Goal: Information Seeking & Learning: Learn about a topic

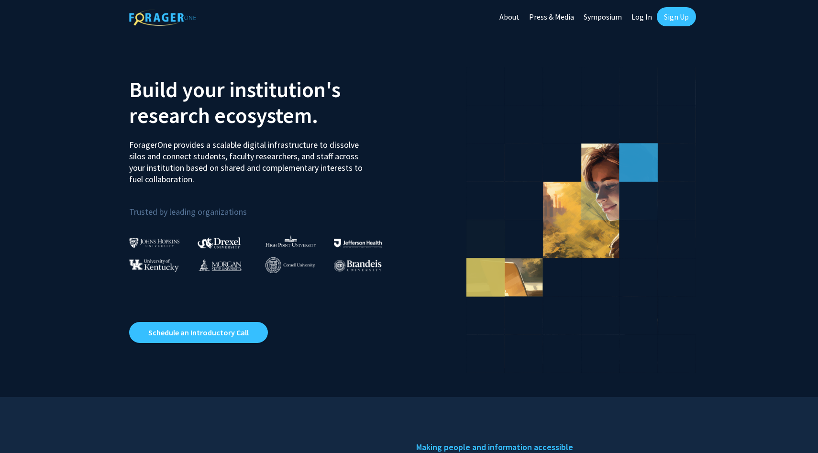
click at [643, 17] on link "Log In" at bounding box center [642, 16] width 30 height 33
select select
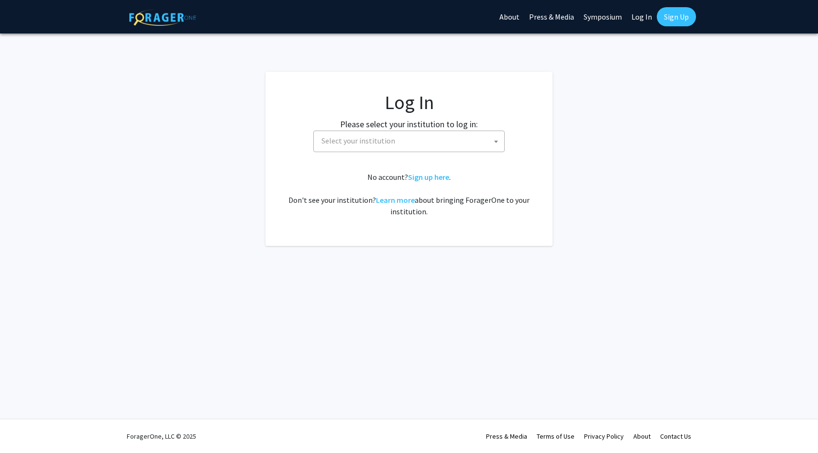
click at [407, 145] on span "Select your institution" at bounding box center [411, 141] width 187 height 20
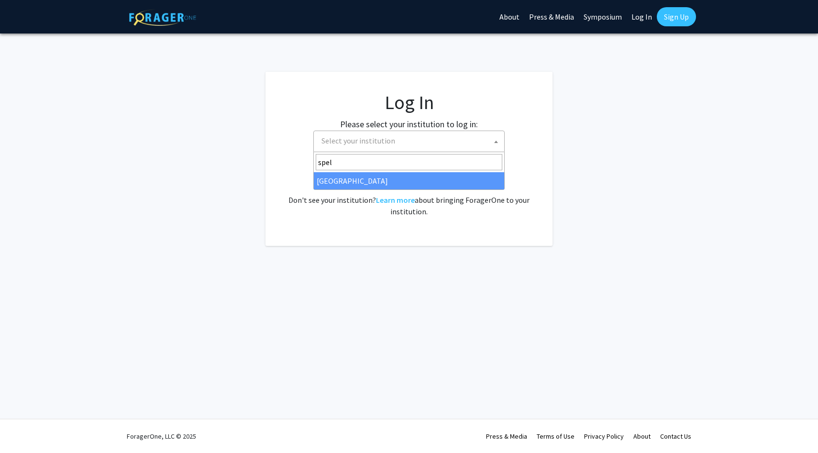
type input "spel"
select select "4"
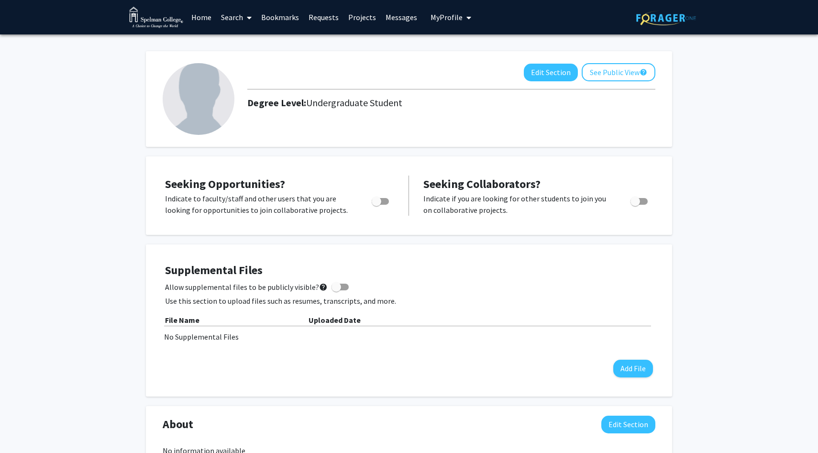
click at [200, 16] on link "Home" at bounding box center [202, 16] width 30 height 33
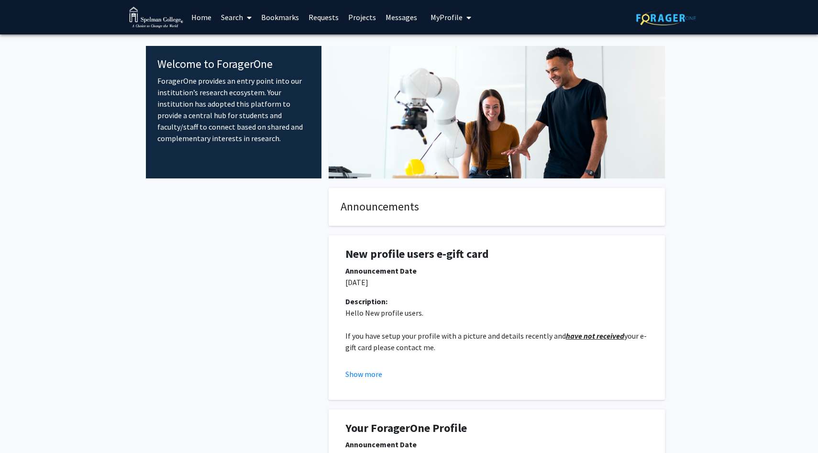
click at [238, 20] on link "Search" at bounding box center [236, 16] width 40 height 33
click at [257, 51] on span "Faculty/Staff" at bounding box center [251, 43] width 70 height 19
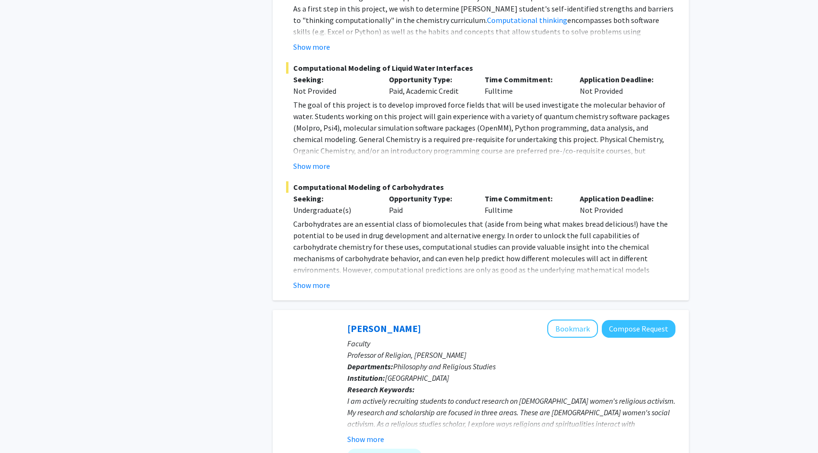
scroll to position [1188, 0]
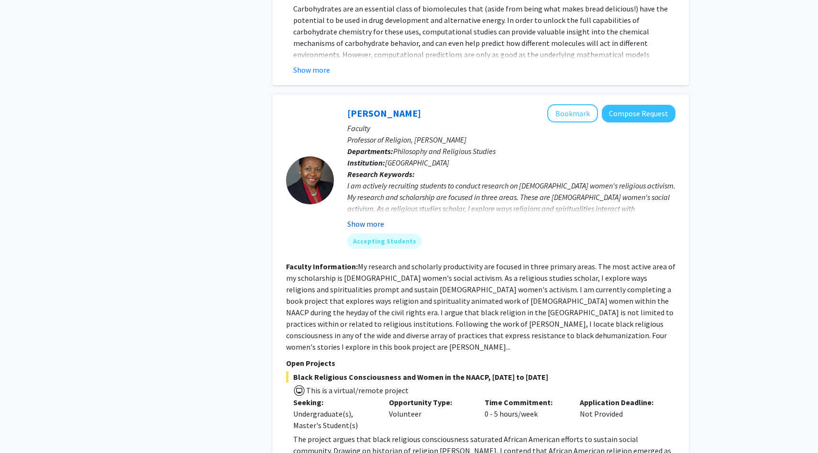
click at [369, 218] on button "Show more" at bounding box center [365, 223] width 37 height 11
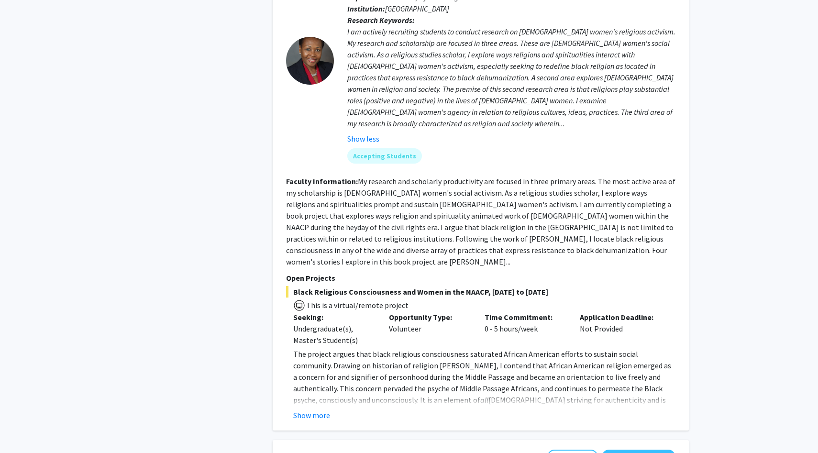
scroll to position [1346, 0]
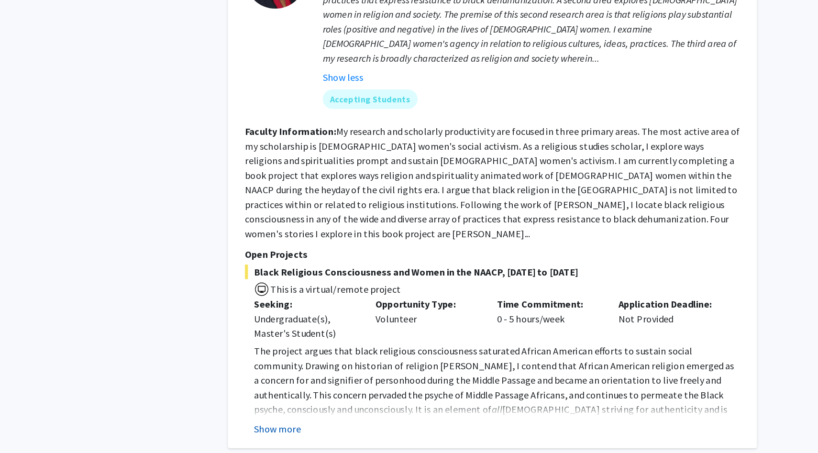
click at [321, 406] on button "Show more" at bounding box center [311, 411] width 37 height 11
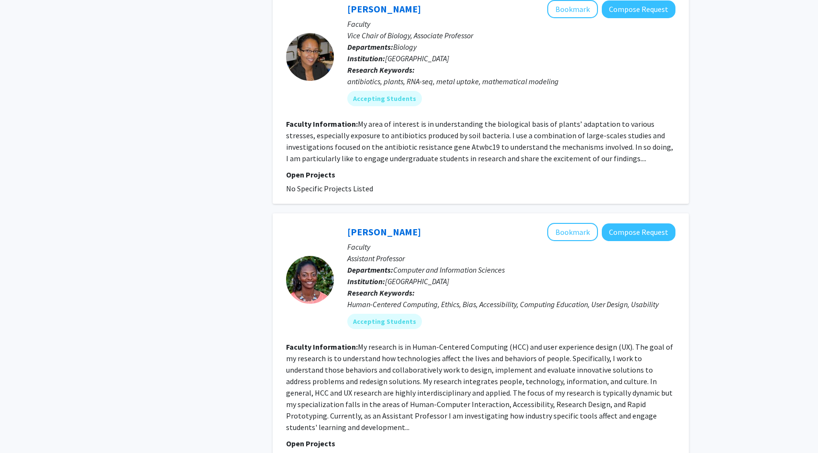
scroll to position [2877, 0]
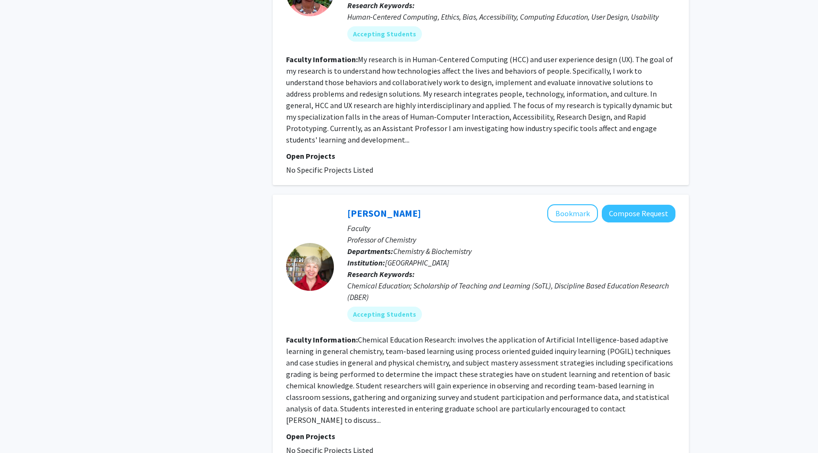
scroll to position [3188, 0]
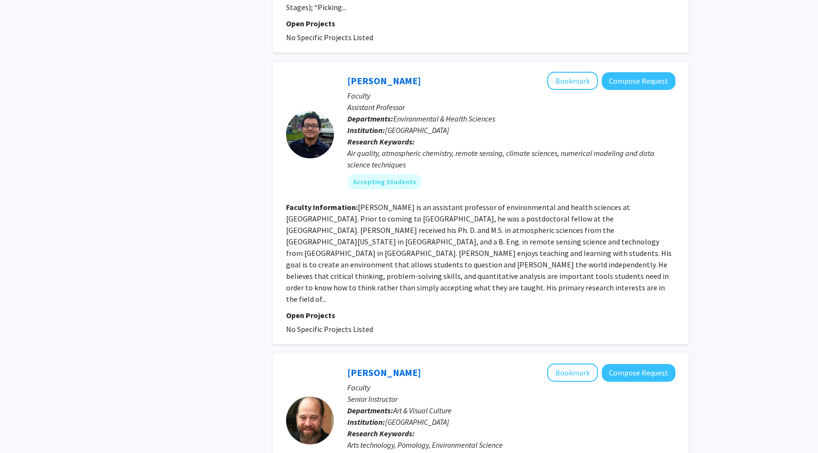
scroll to position [2340, 0]
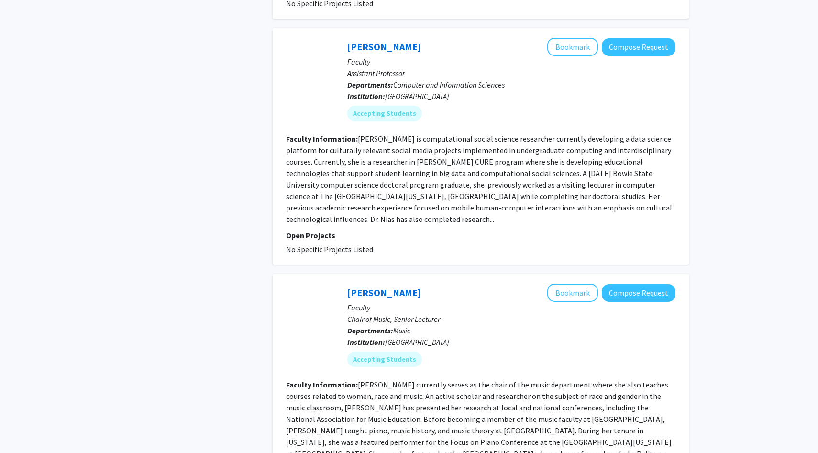
scroll to position [2328, 0]
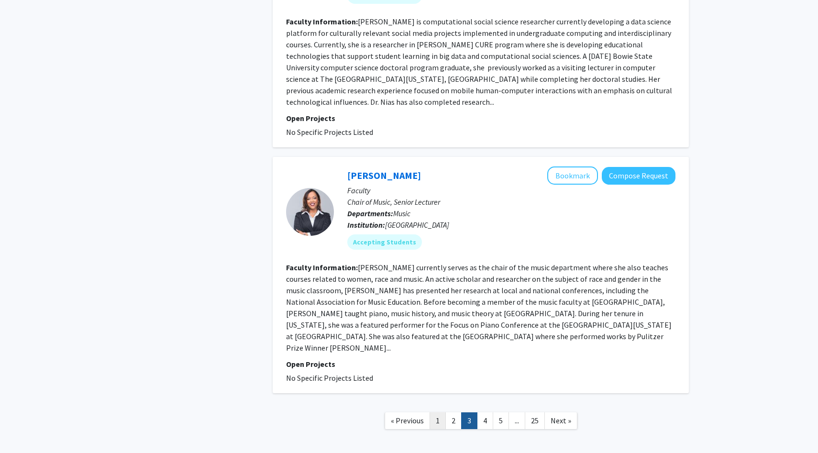
click at [442, 412] on link "1" at bounding box center [438, 420] width 16 height 17
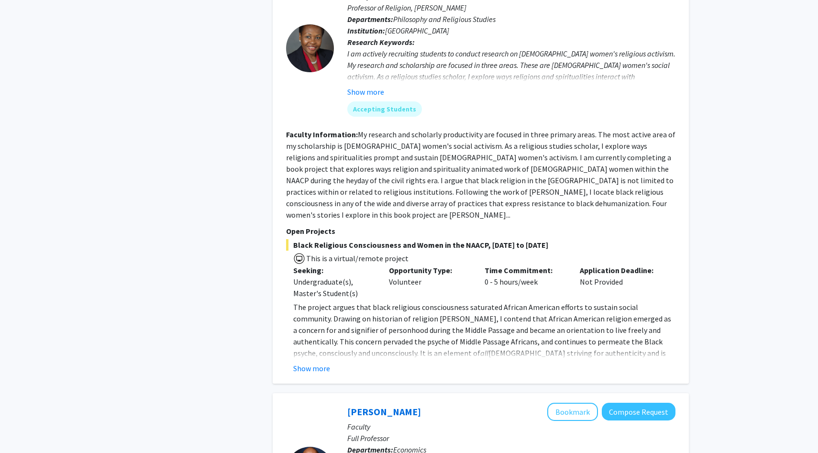
scroll to position [1327, 0]
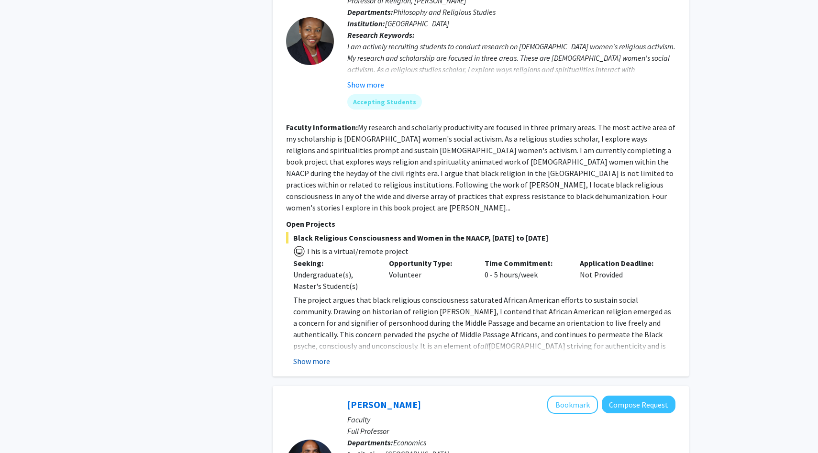
click at [319, 355] on button "Show more" at bounding box center [311, 360] width 37 height 11
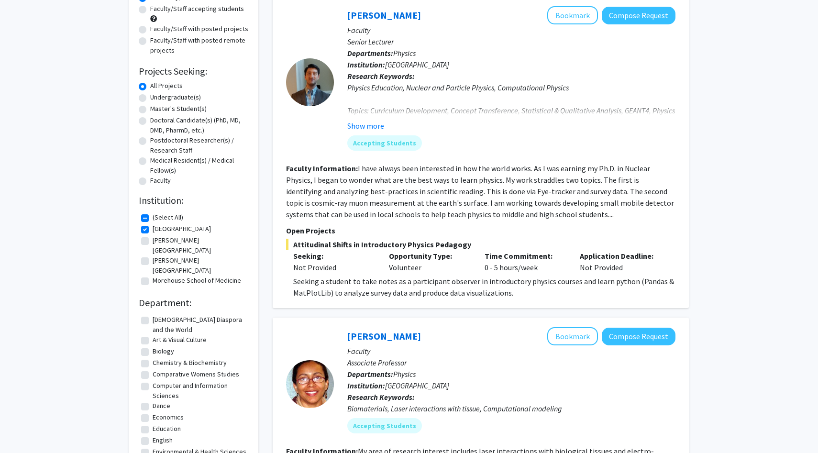
scroll to position [0, 0]
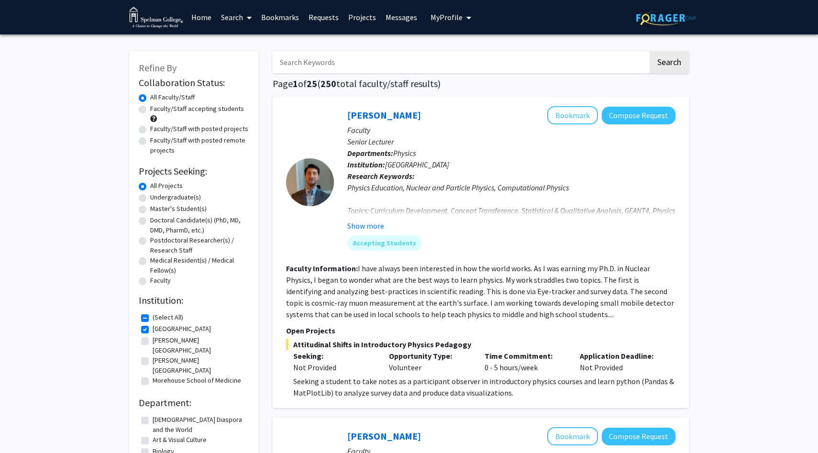
click at [153, 317] on label "(Select All)" at bounding box center [168, 317] width 31 height 10
click at [153, 317] on input "(Select All)" at bounding box center [156, 315] width 6 height 6
checkbox input "false"
click at [153, 318] on label "(Select All)" at bounding box center [168, 317] width 31 height 10
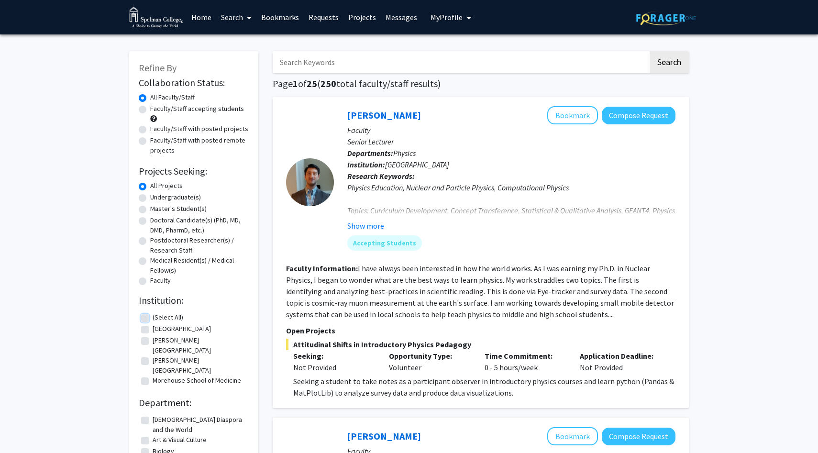
click at [153, 318] on input "(Select All)" at bounding box center [156, 315] width 6 height 6
checkbox input "true"
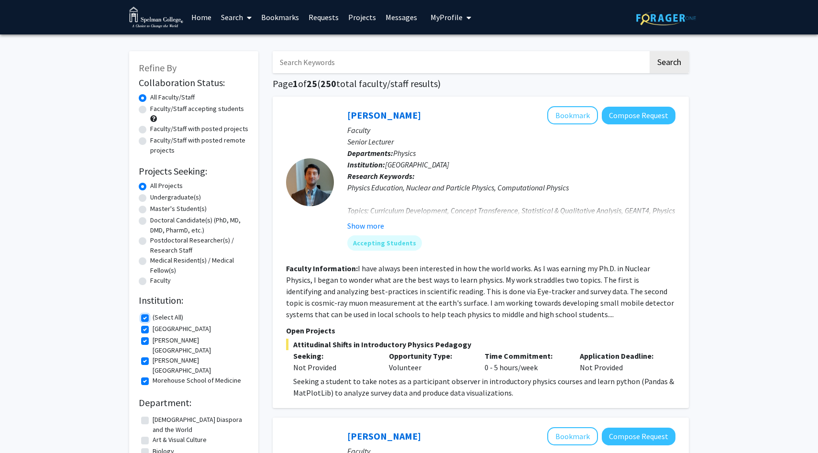
checkbox input "true"
click at [222, 109] on label "Faculty/Staff accepting students" at bounding box center [197, 109] width 94 height 10
click at [156, 109] on input "Faculty/Staff accepting students" at bounding box center [153, 107] width 6 height 6
radio input "true"
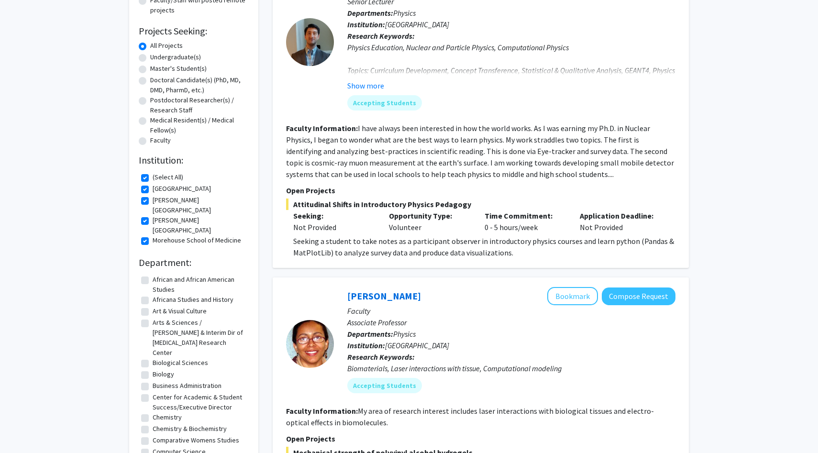
scroll to position [139, 0]
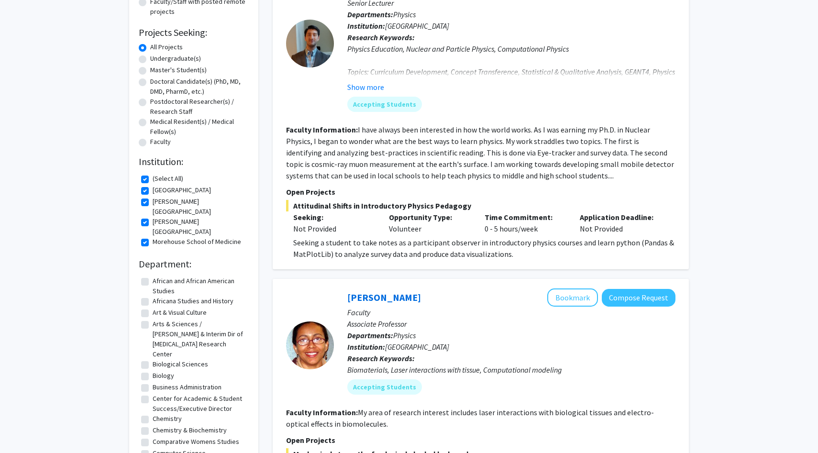
click at [206, 276] on label "African and African American Studies" at bounding box center [200, 286] width 94 height 20
click at [159, 276] on input "African and African American Studies" at bounding box center [156, 279] width 6 height 6
checkbox input "true"
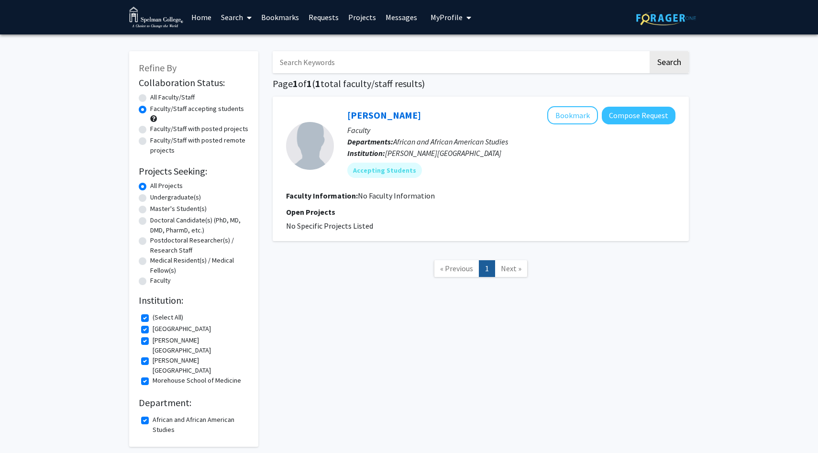
scroll to position [27, 0]
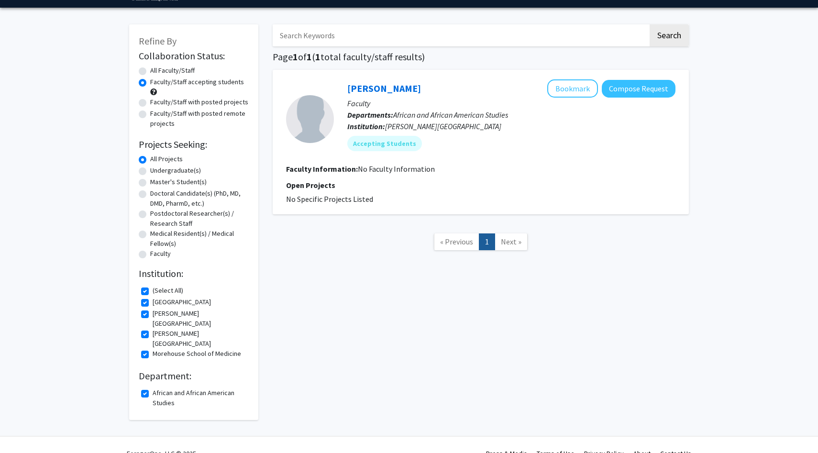
click at [181, 388] on label "African and African American Studies" at bounding box center [200, 398] width 94 height 20
click at [159, 388] on input "African and African American Studies" at bounding box center [156, 391] width 6 height 6
checkbox input "false"
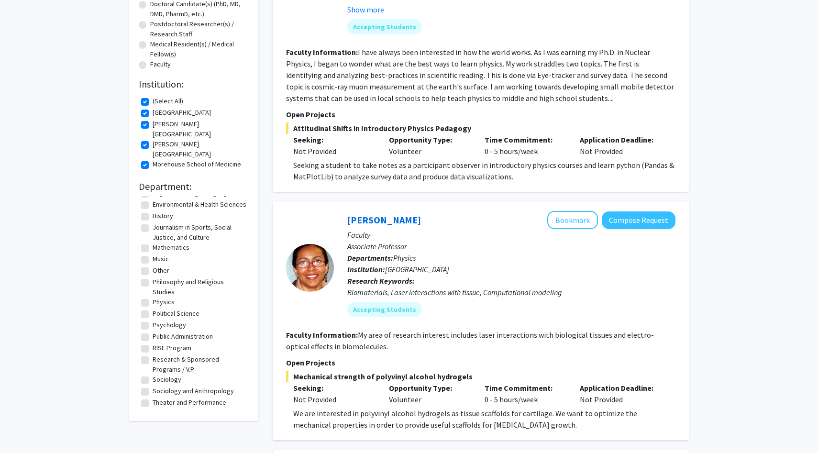
scroll to position [217, 0]
click at [165, 386] on label "Sociology and Anthropology" at bounding box center [193, 391] width 81 height 10
click at [159, 386] on input "Sociology and Anthropology" at bounding box center [156, 389] width 6 height 6
checkbox input "true"
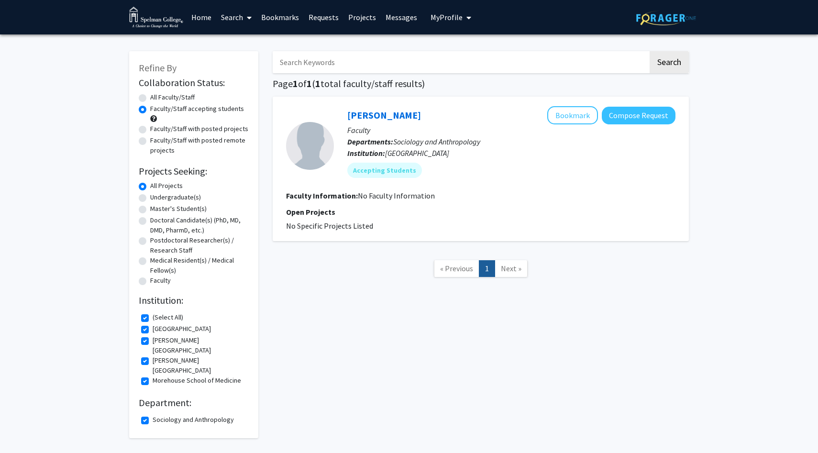
click at [165, 415] on label "Sociology and Anthropology" at bounding box center [193, 420] width 81 height 10
click at [159, 415] on input "Sociology and Anthropology" at bounding box center [156, 418] width 6 height 6
checkbox input "false"
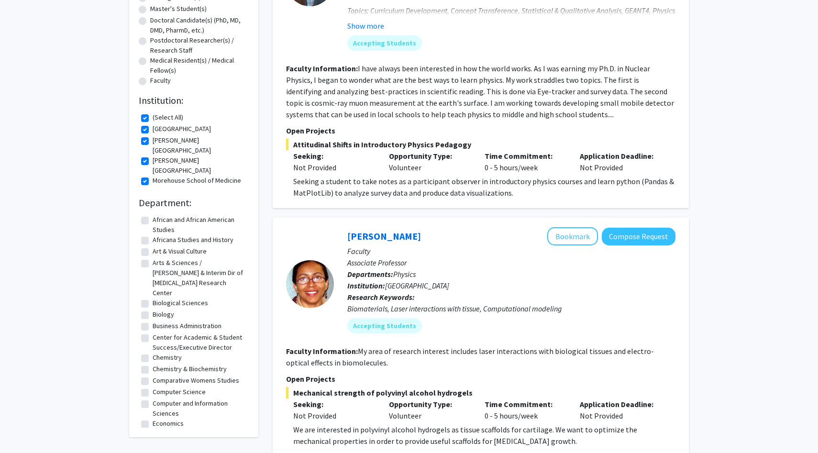
click at [168, 375] on label "Comparative Womens Studies" at bounding box center [196, 380] width 87 height 10
click at [159, 375] on input "Comparative Womens Studies" at bounding box center [156, 378] width 6 height 6
checkbox input "true"
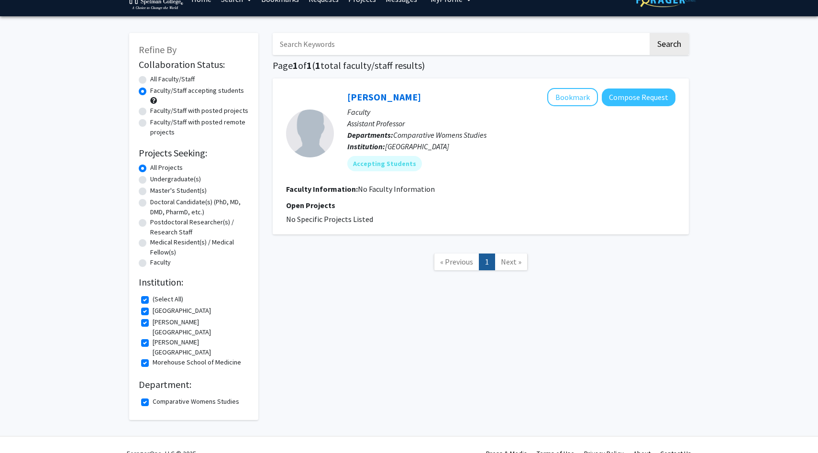
scroll to position [18, 0]
click at [174, 397] on label "Comparative Womens Studies" at bounding box center [196, 402] width 87 height 10
click at [159, 397] on input "Comparative Womens Studies" at bounding box center [156, 400] width 6 height 6
checkbox input "false"
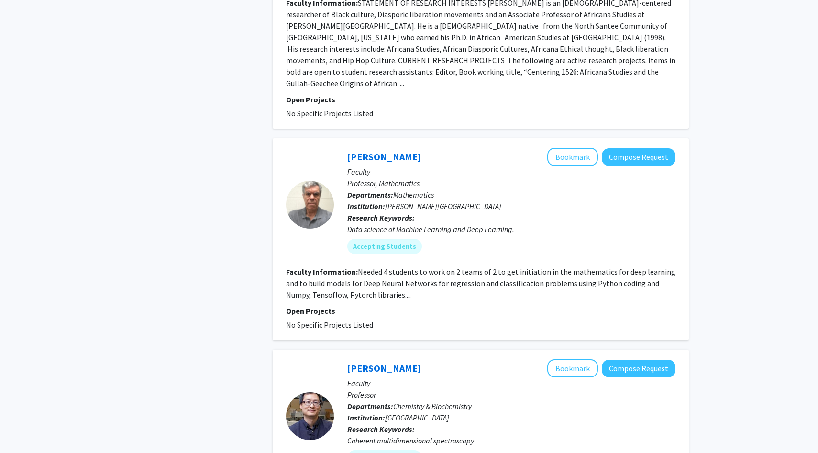
scroll to position [2878, 0]
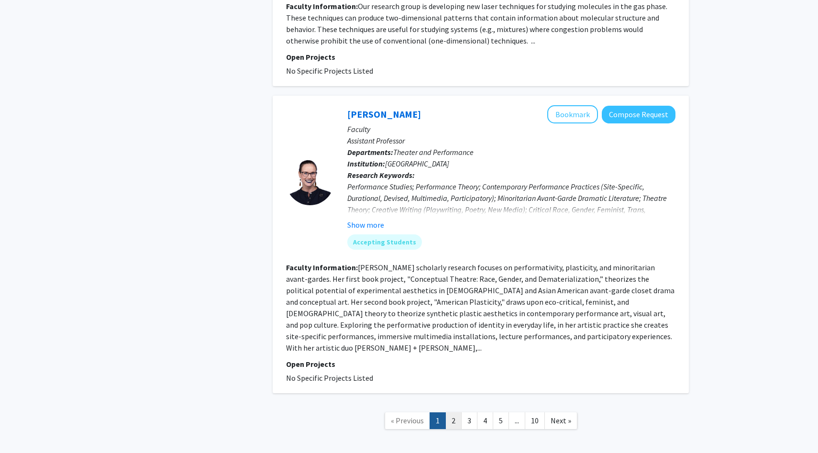
click at [451, 412] on link "2" at bounding box center [453, 420] width 16 height 17
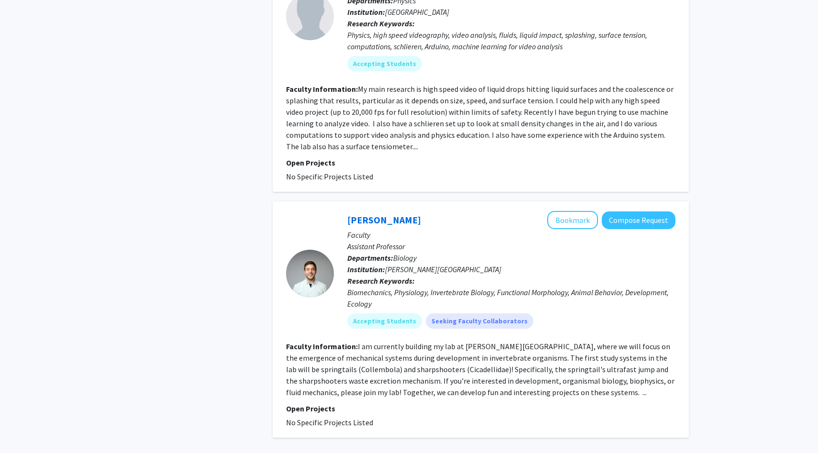
scroll to position [2317, 0]
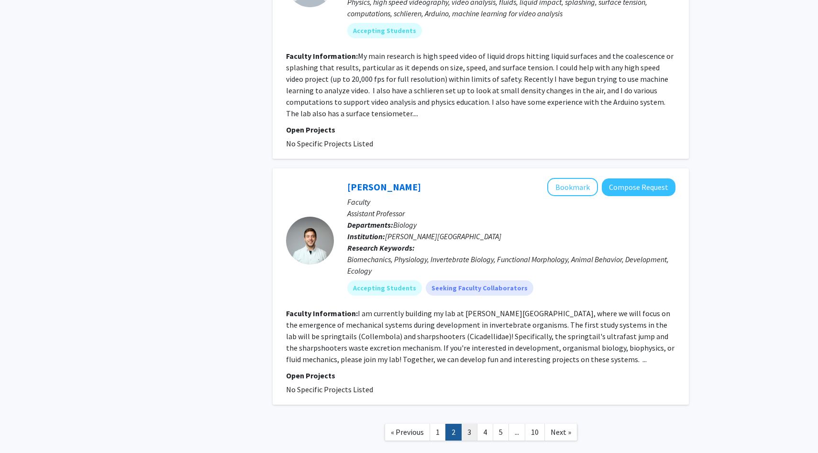
click at [469, 424] on link "3" at bounding box center [469, 432] width 16 height 17
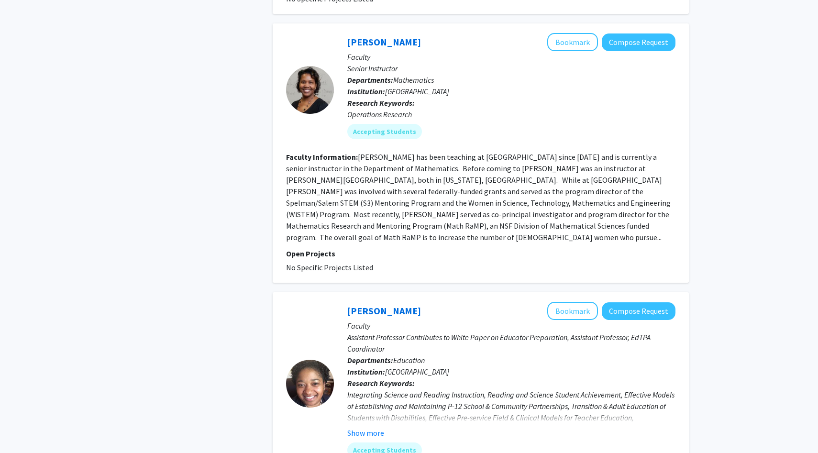
scroll to position [2374, 0]
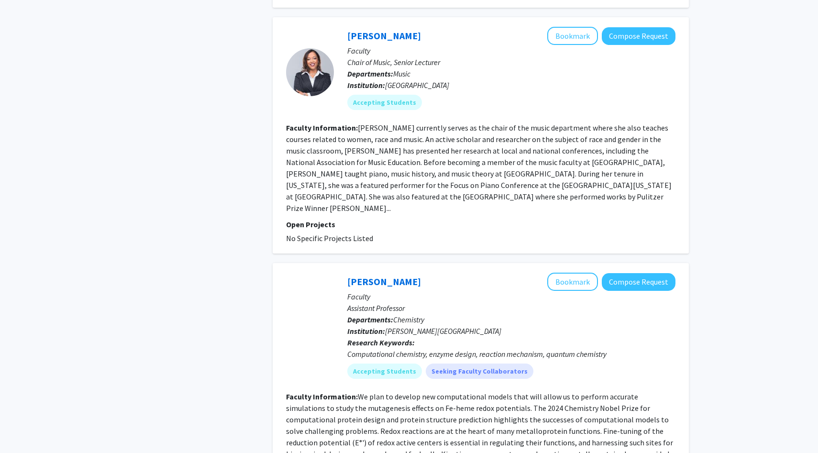
scroll to position [2382, 0]
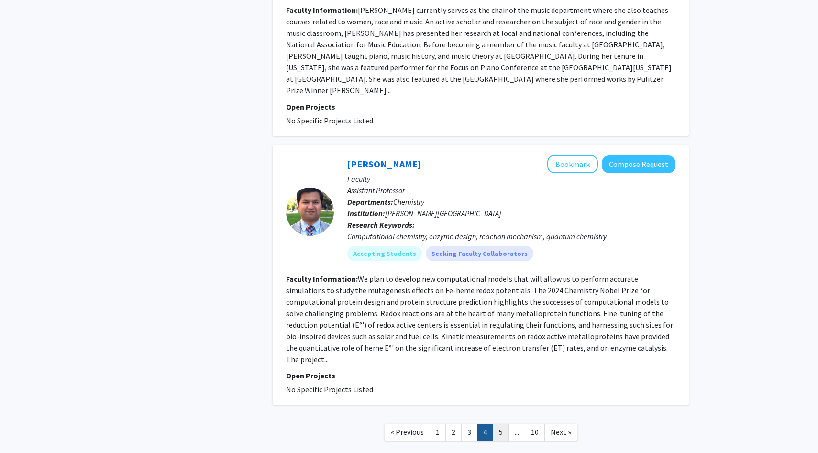
click at [504, 424] on link "5" at bounding box center [501, 432] width 16 height 17
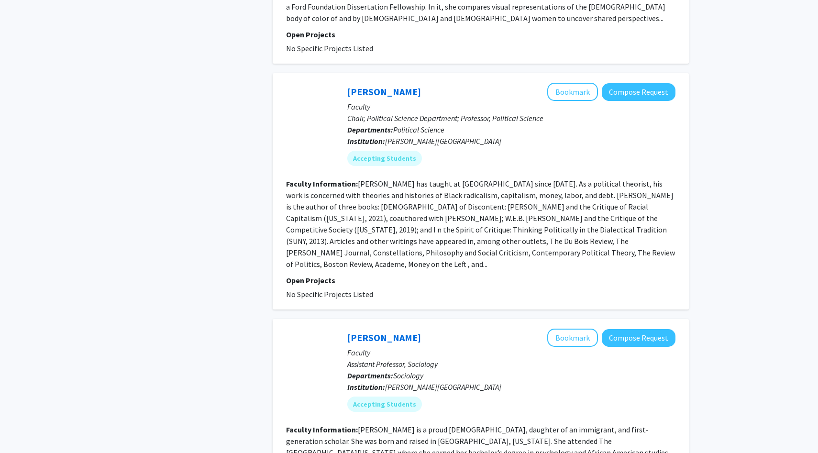
scroll to position [2164, 0]
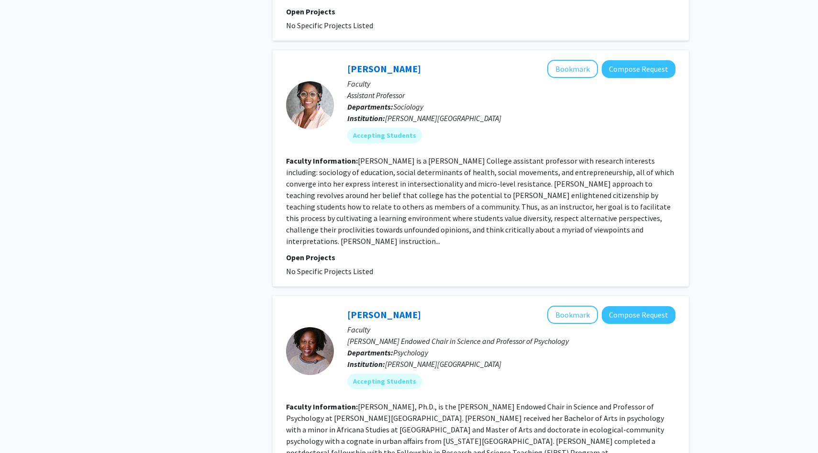
scroll to position [2084, 0]
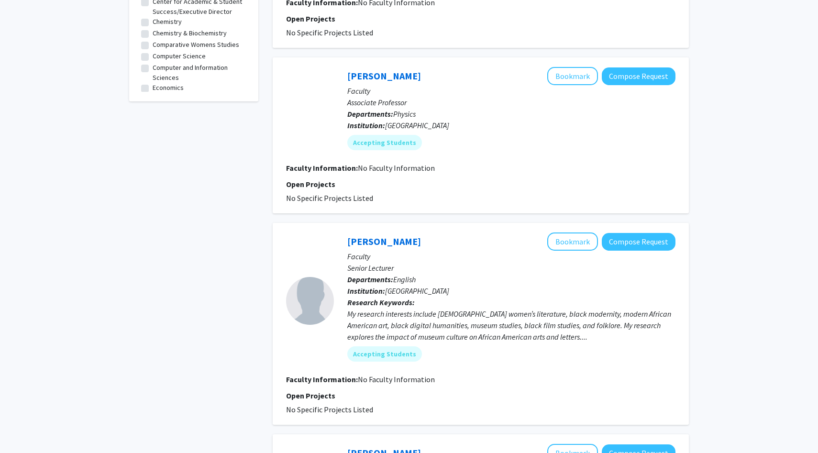
scroll to position [584, 0]
